Goal: Transaction & Acquisition: Purchase product/service

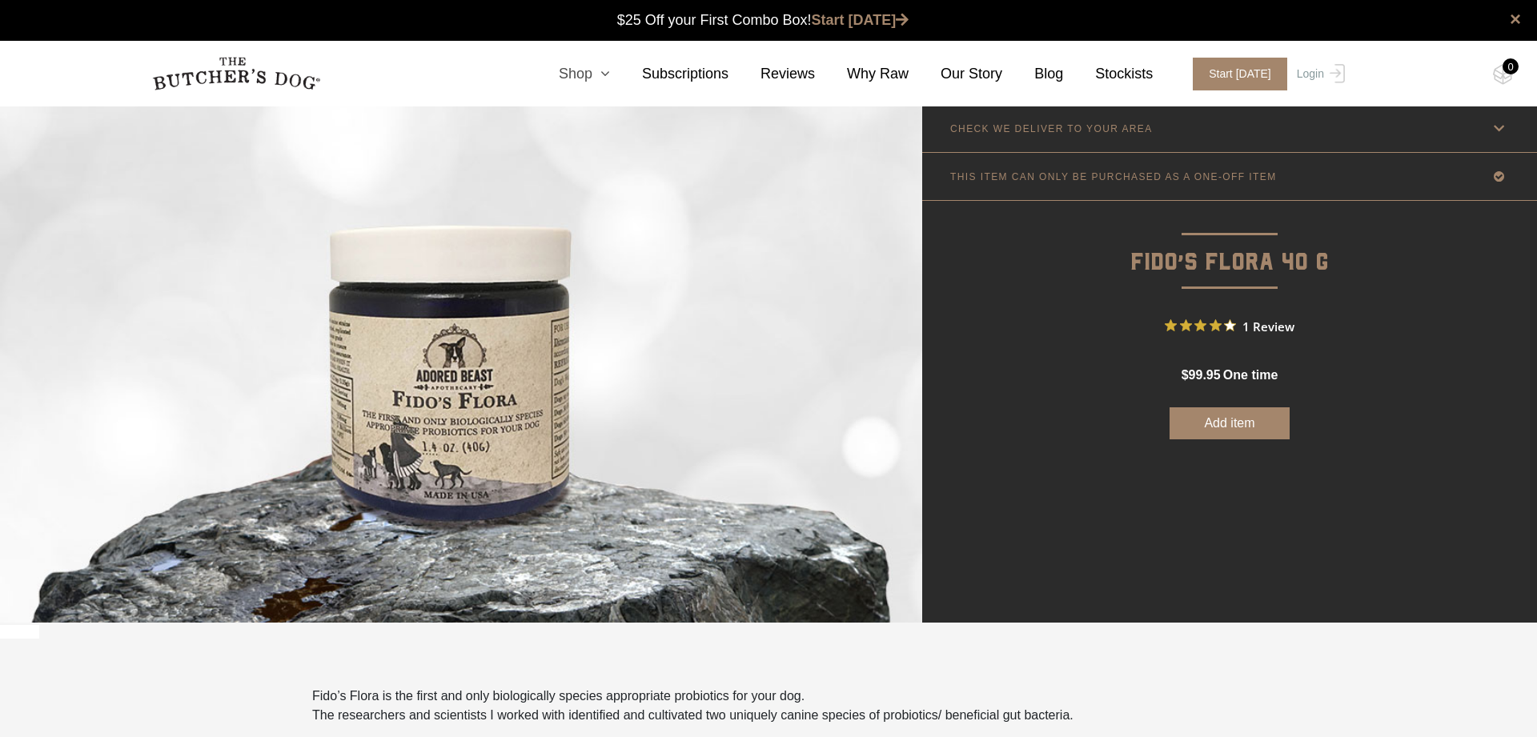
click at [597, 75] on icon at bounding box center [601, 73] width 18 height 14
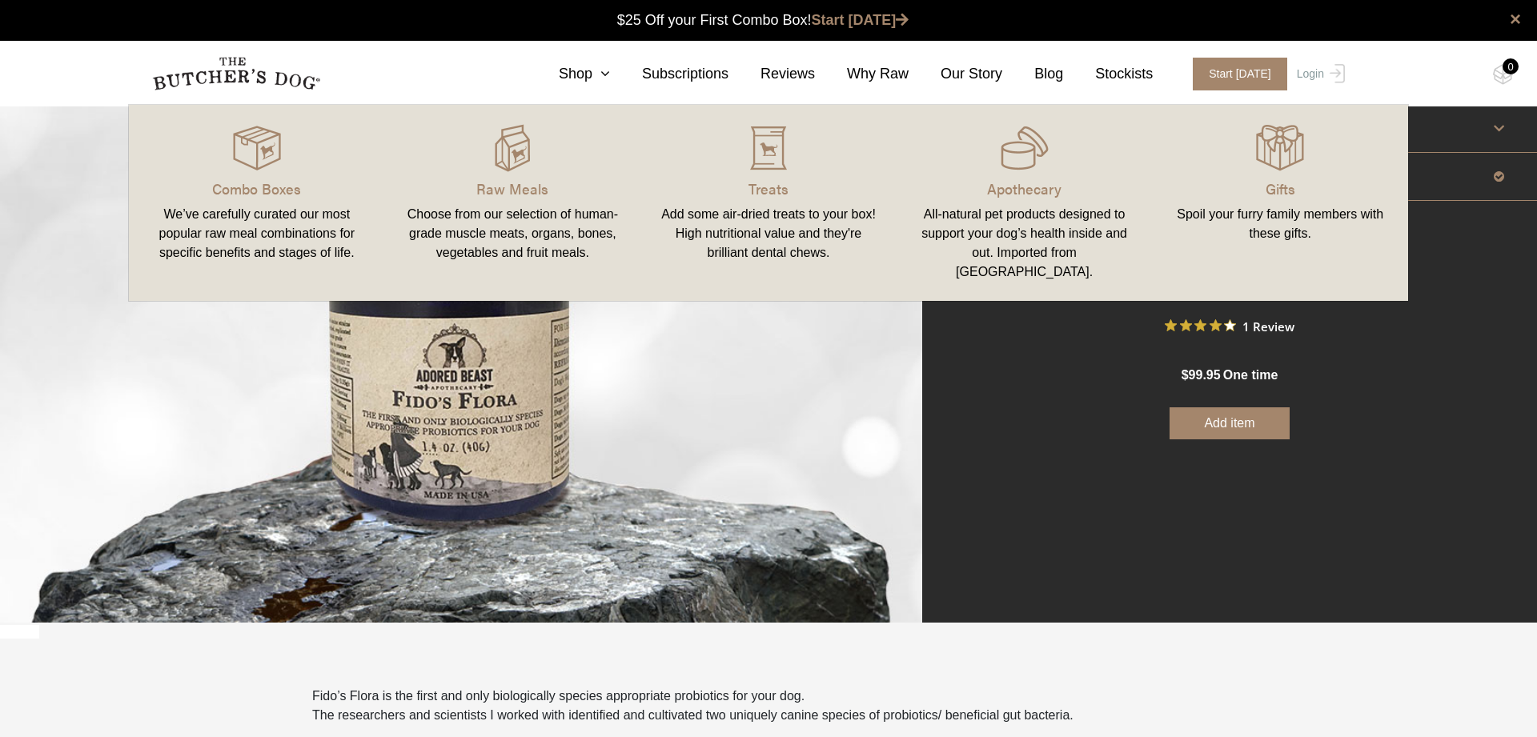
click at [1009, 206] on div "All-natural pet products designed to support your dog’s health inside and out. …" at bounding box center [1025, 243] width 218 height 77
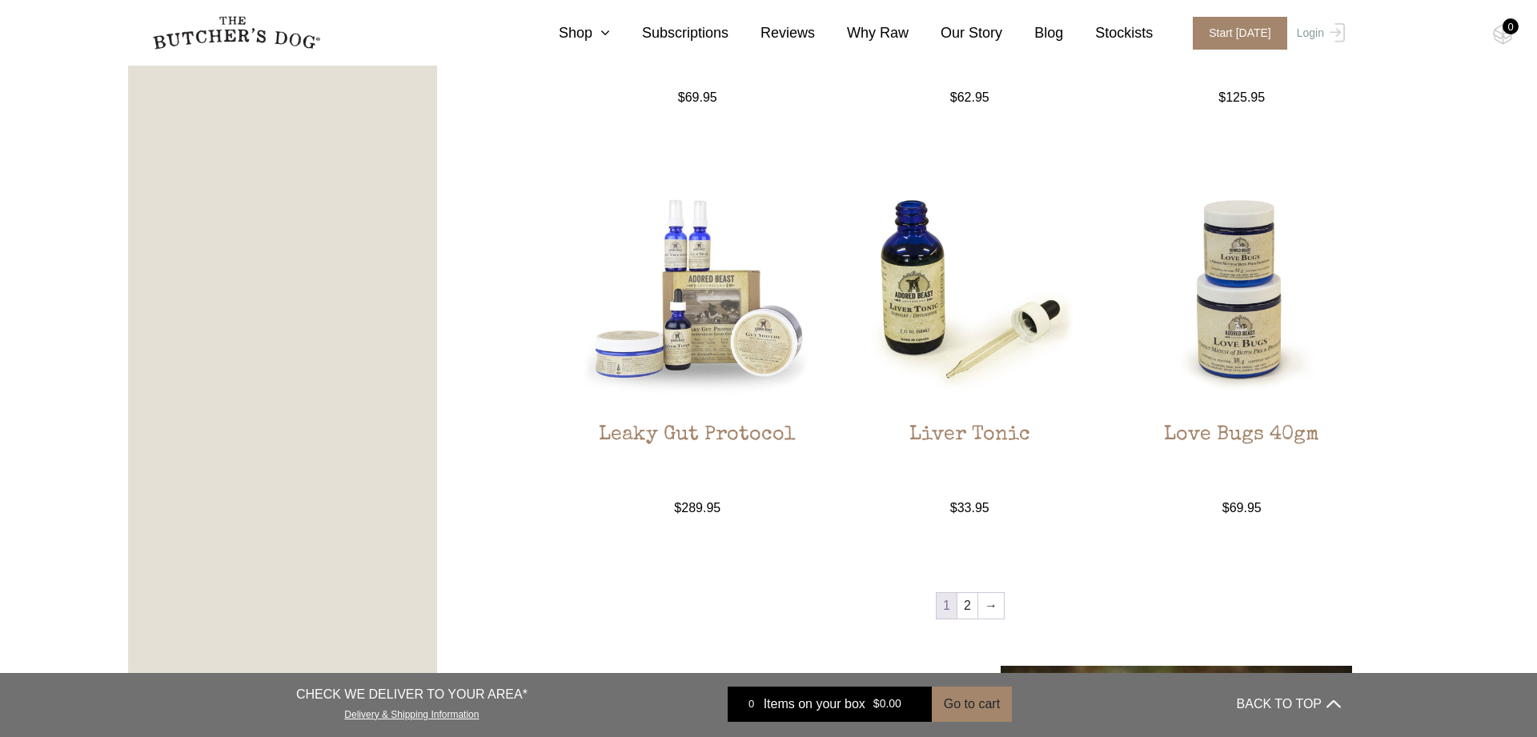
scroll to position [1556, 0]
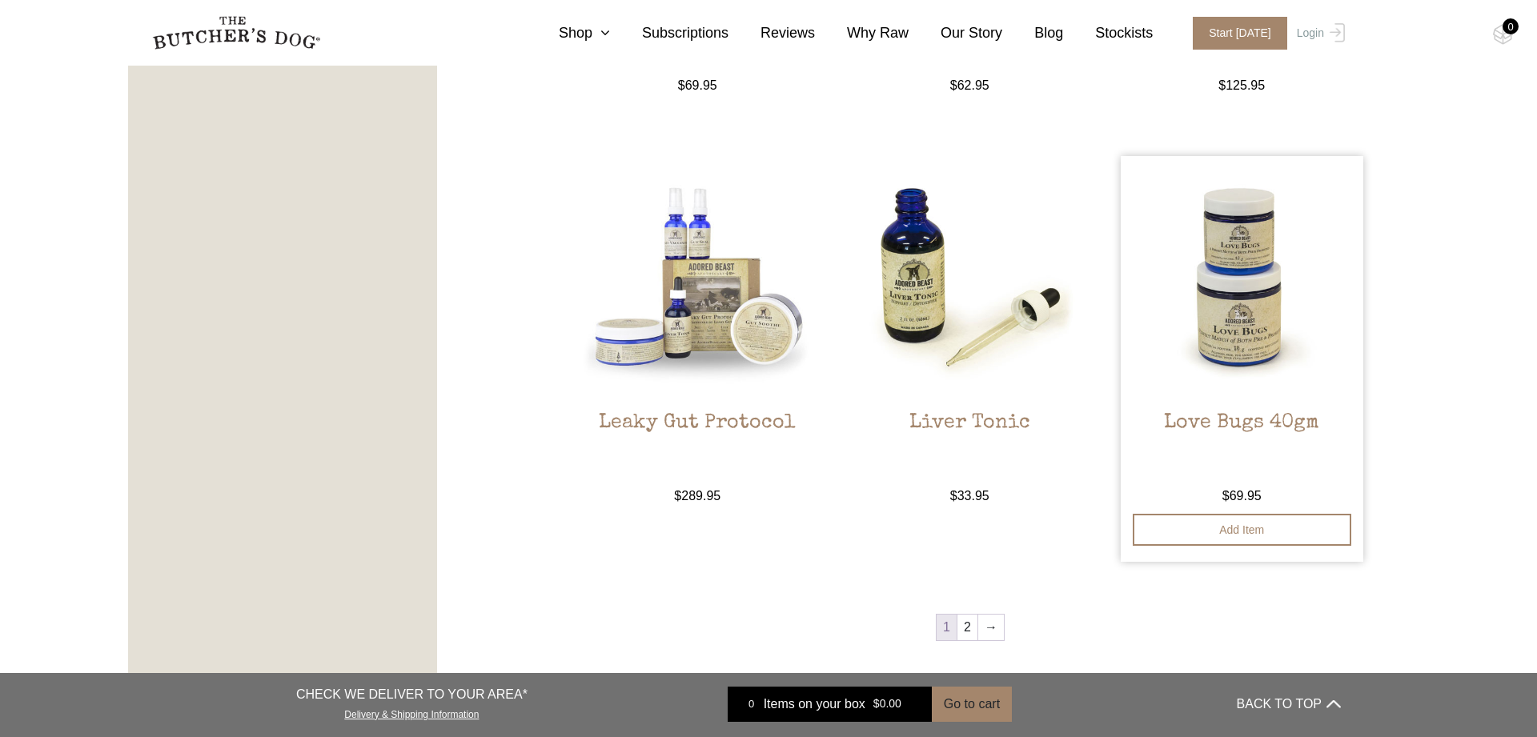
click at [1259, 295] on img at bounding box center [1242, 277] width 243 height 243
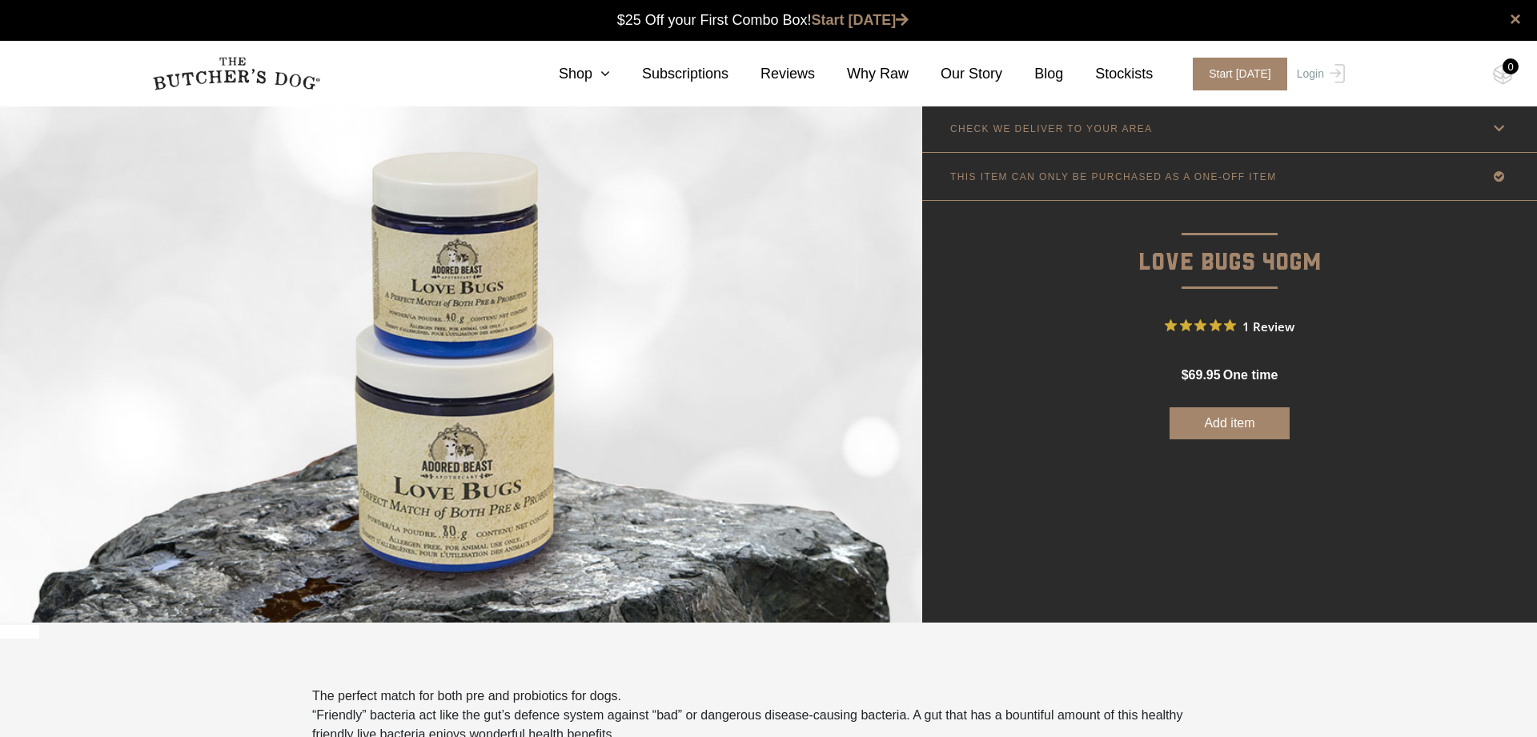
click at [1231, 429] on button "Add item" at bounding box center [1230, 424] width 120 height 32
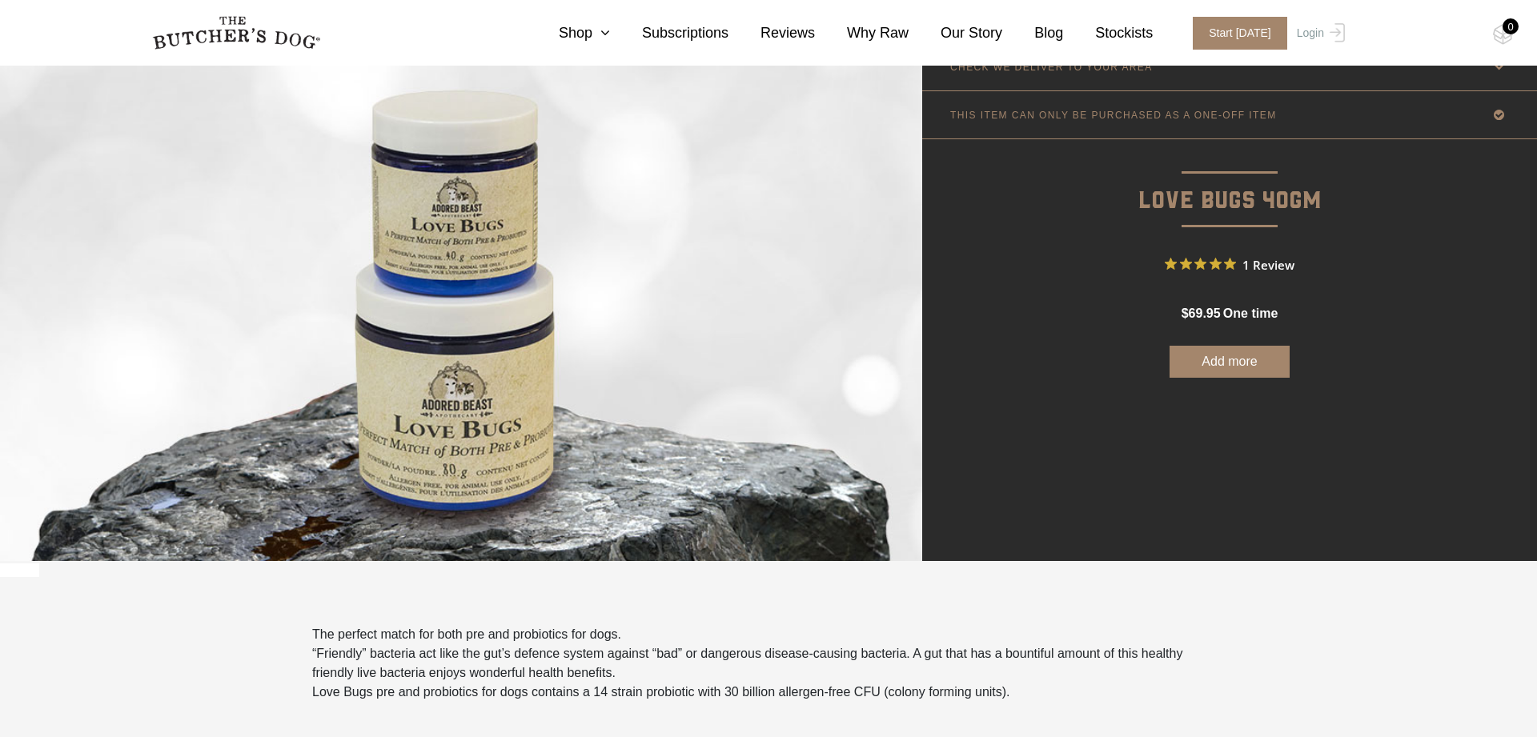
scroll to position [73, 0]
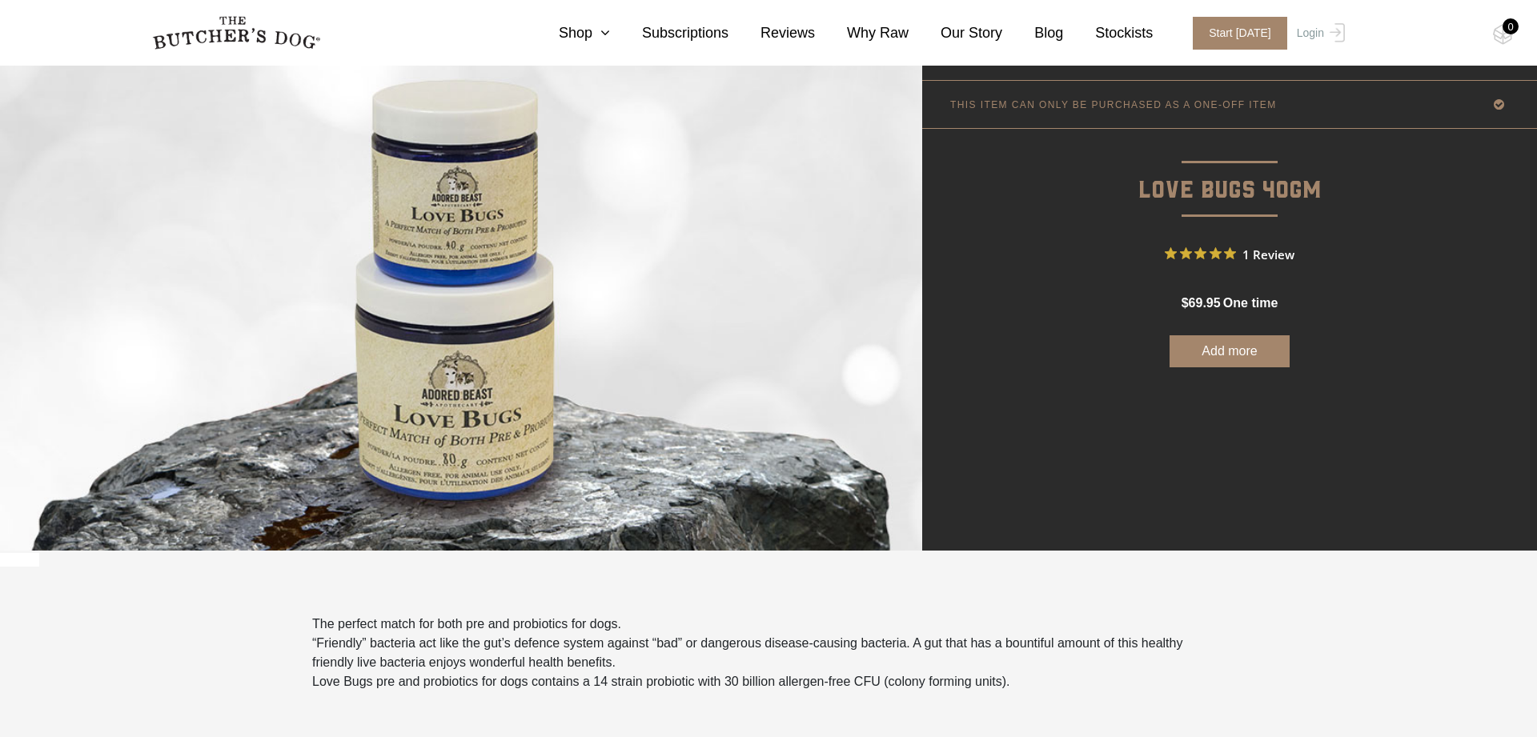
click at [1231, 347] on button "Add more" at bounding box center [1230, 351] width 120 height 32
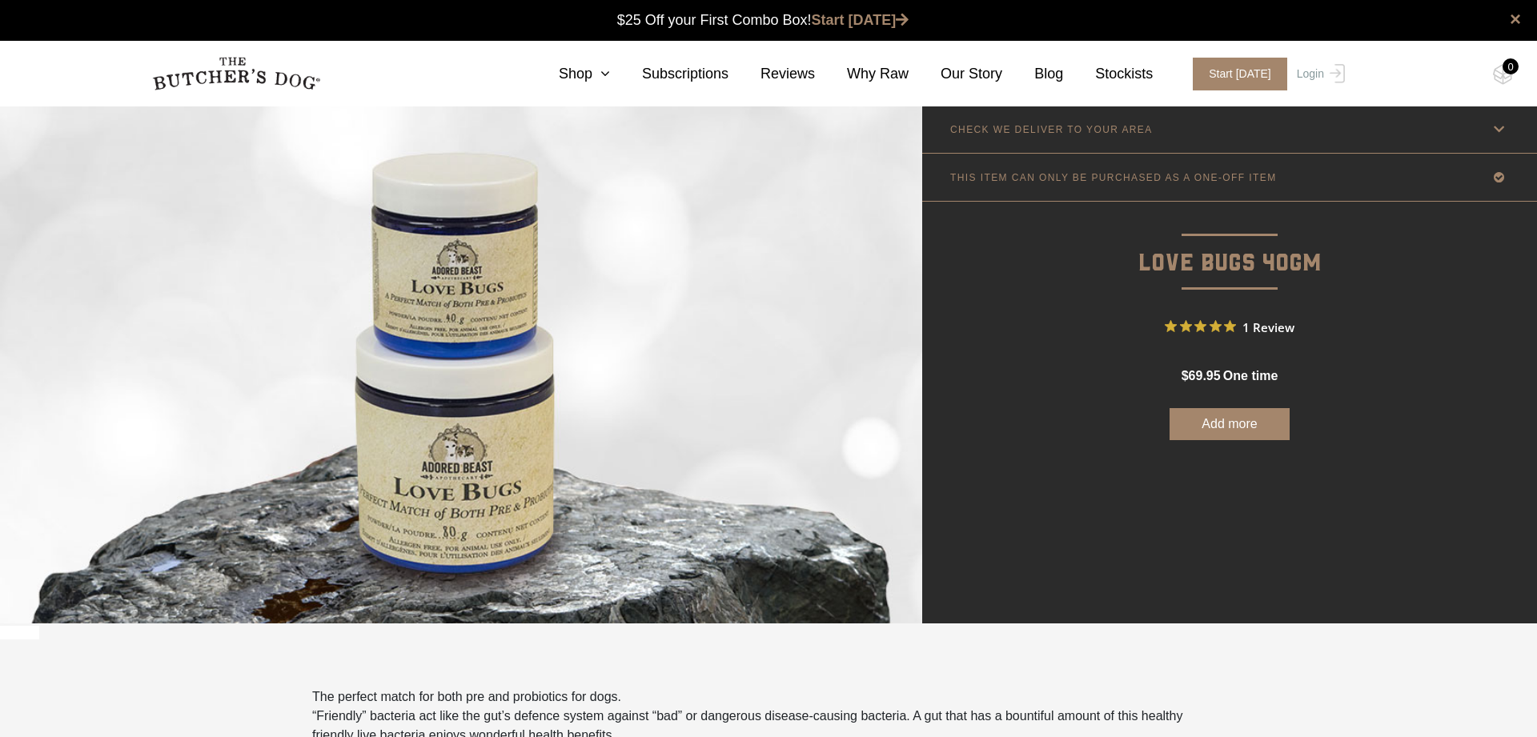
scroll to position [0, 0]
click at [1505, 70] on div "0" at bounding box center [1511, 66] width 16 height 16
click at [1423, 126] on link "CHECK WE DELIVER TO YOUR AREA" at bounding box center [1229, 129] width 615 height 47
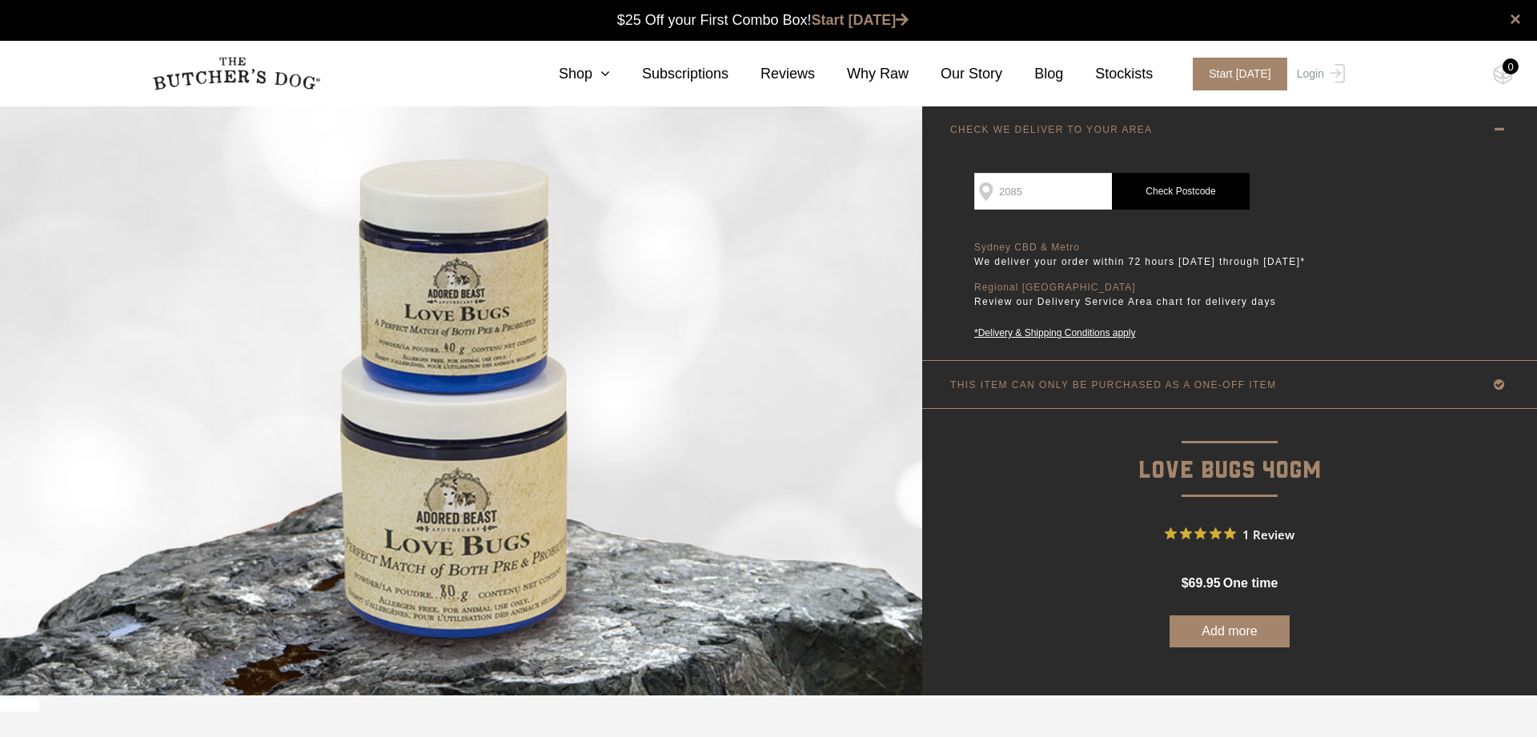
click at [1022, 195] on input "2085" at bounding box center [1043, 191] width 138 height 37
click at [1048, 195] on input "2085" at bounding box center [1043, 191] width 138 height 37
click at [1037, 199] on input "2085" at bounding box center [1043, 191] width 138 height 37
type input "6035"
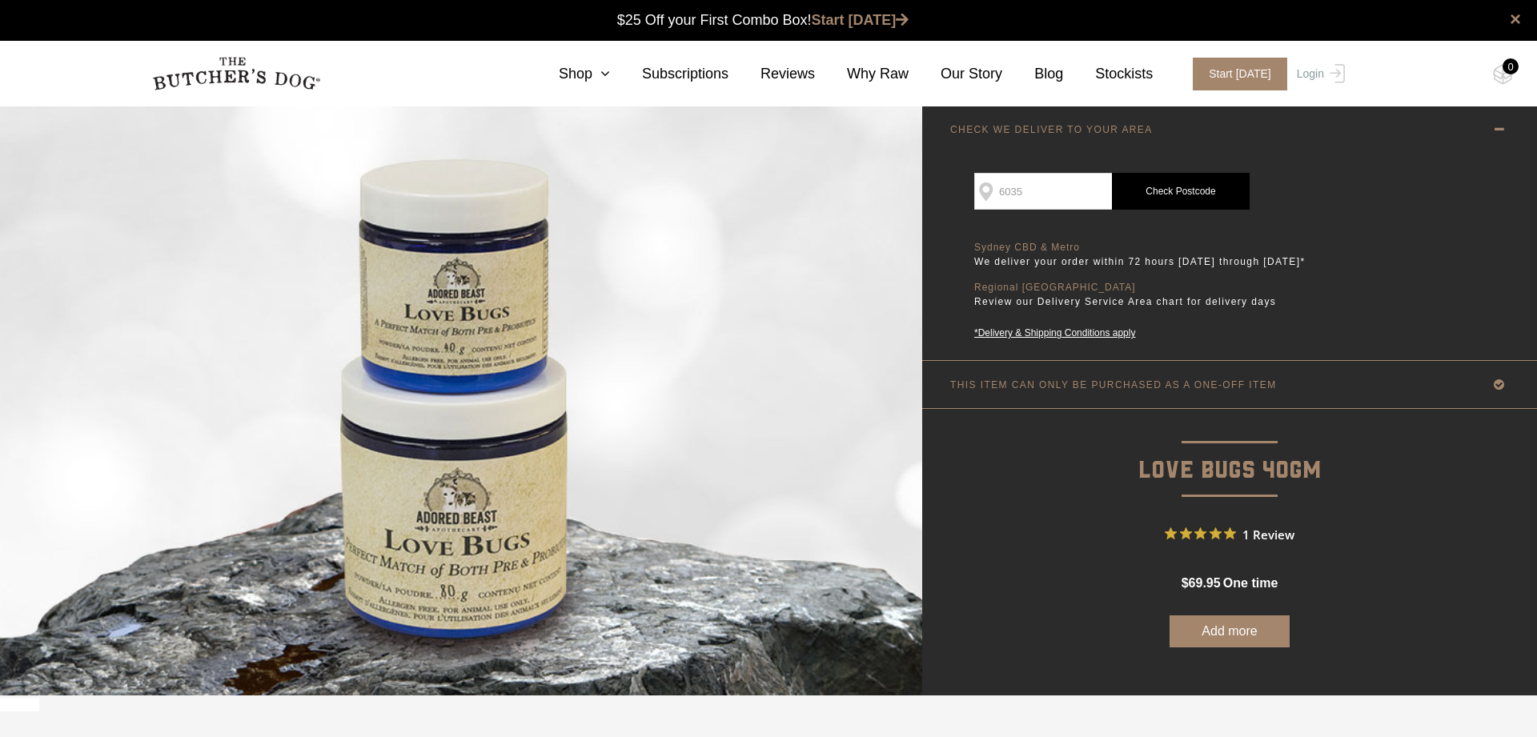
click at [1162, 191] on link "Check Postcode" at bounding box center [1181, 191] width 138 height 37
